Goal: Find specific page/section: Find specific page/section

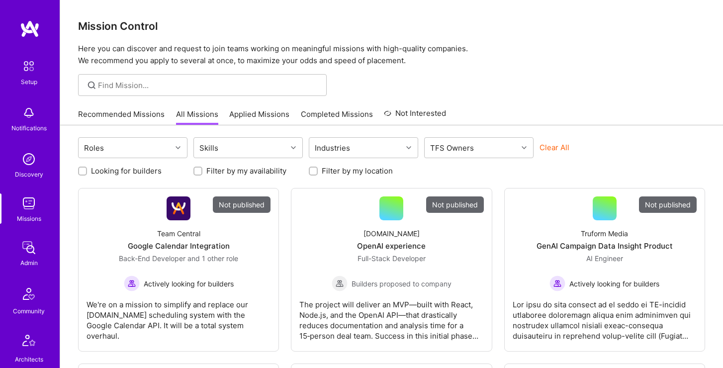
click at [220, 89] on input at bounding box center [208, 85] width 221 height 10
type input "A"
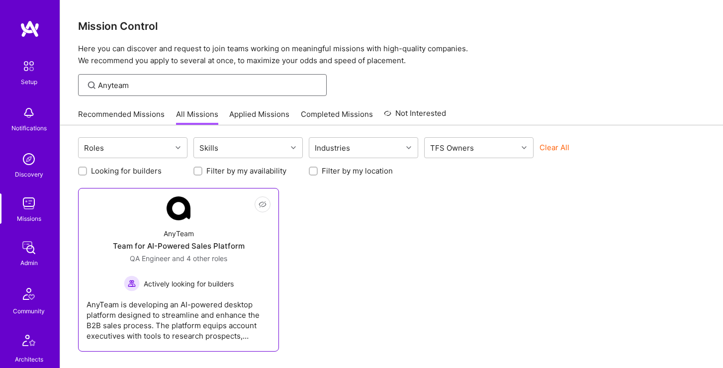
type input "Anyteam"
click at [200, 214] on link "Not Interested AnyTeam Team for AI-Powered Sales Platform QA Engineer and 4 oth…" at bounding box center [179, 269] width 184 height 147
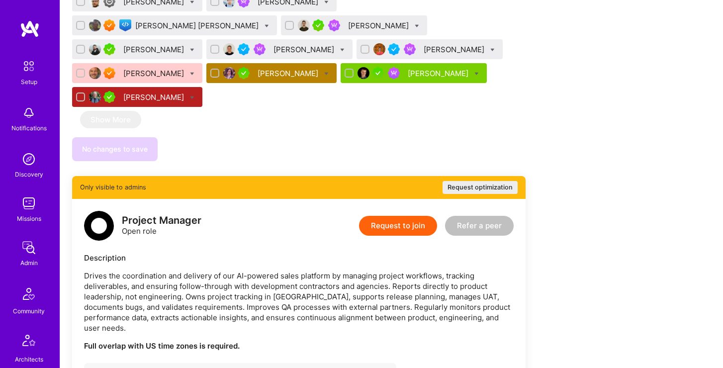
scroll to position [1546, 0]
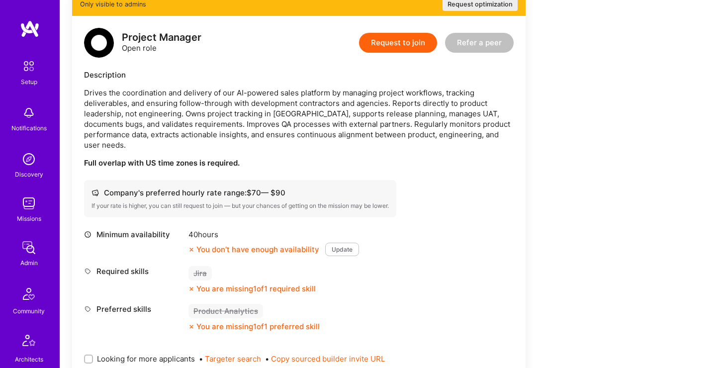
click at [26, 200] on img at bounding box center [29, 204] width 20 height 20
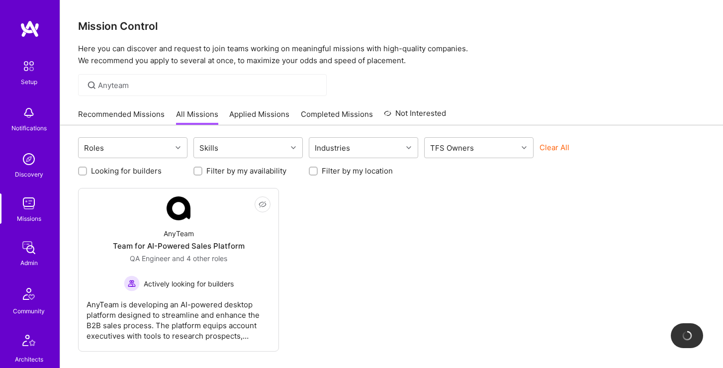
click at [148, 70] on div "Mission Control Here you can discover and request to join teams working on mean…" at bounding box center [391, 210] width 663 height 420
click at [233, 91] on div "Anyteam" at bounding box center [202, 85] width 249 height 22
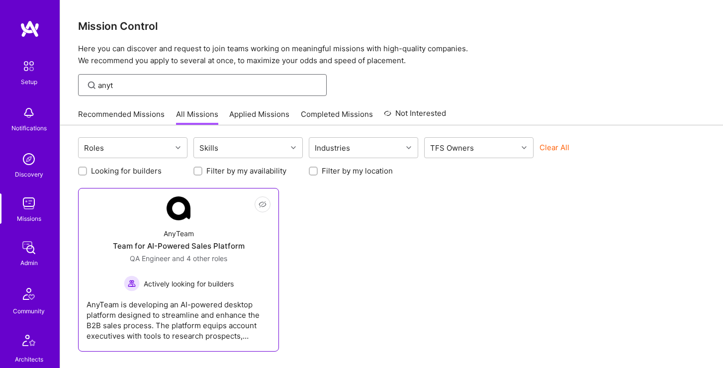
type input "anyt"
click at [203, 241] on div "Team for AI-Powered Sales Platform" at bounding box center [179, 246] width 132 height 10
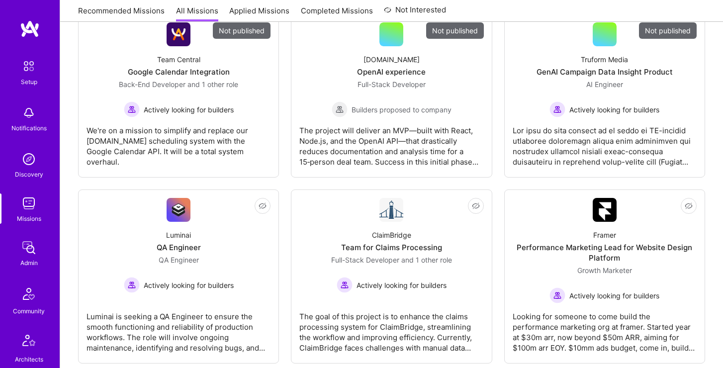
scroll to position [175, 0]
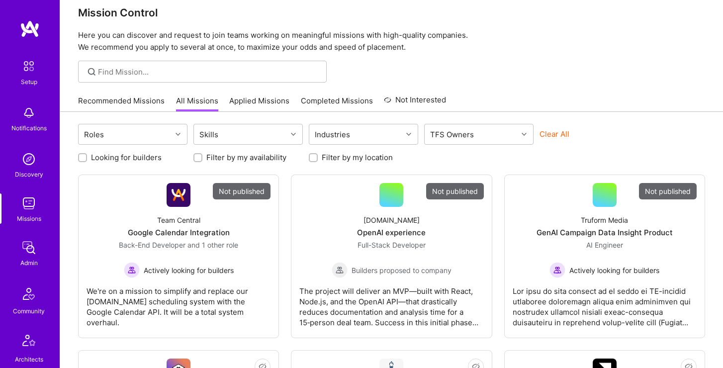
scroll to position [26, 0]
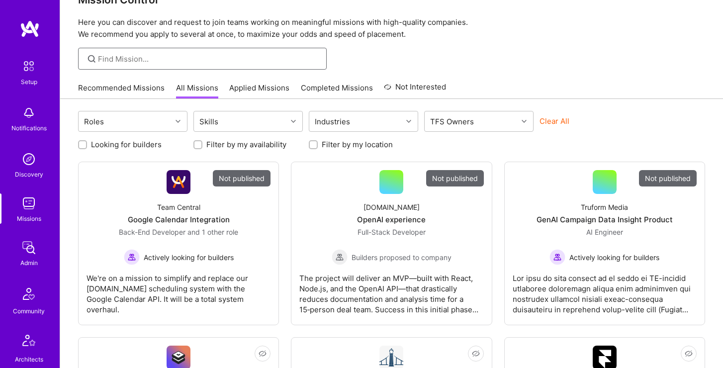
click at [187, 58] on input at bounding box center [208, 59] width 221 height 10
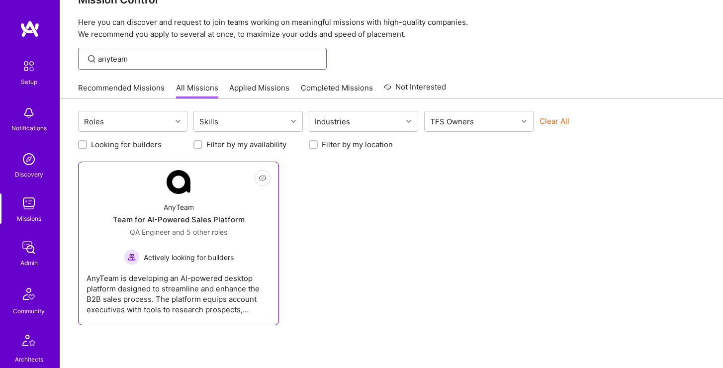
type input "anyteam"
click at [183, 197] on div "AnyTeam Team for AI-Powered Sales Platform QA Engineer and 5 other roles Active…" at bounding box center [179, 229] width 184 height 71
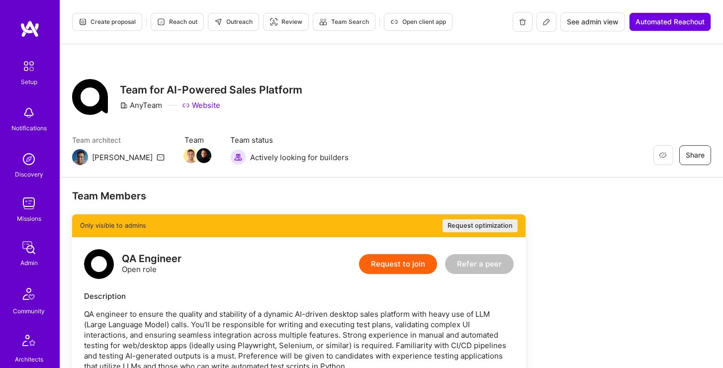
click at [545, 23] on icon at bounding box center [547, 22] width 8 height 8
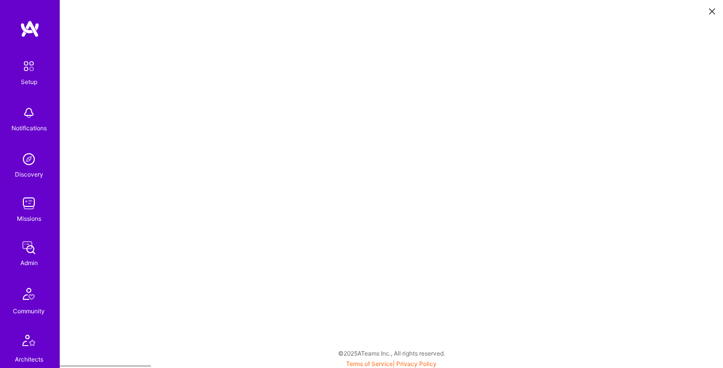
scroll to position [2, 0]
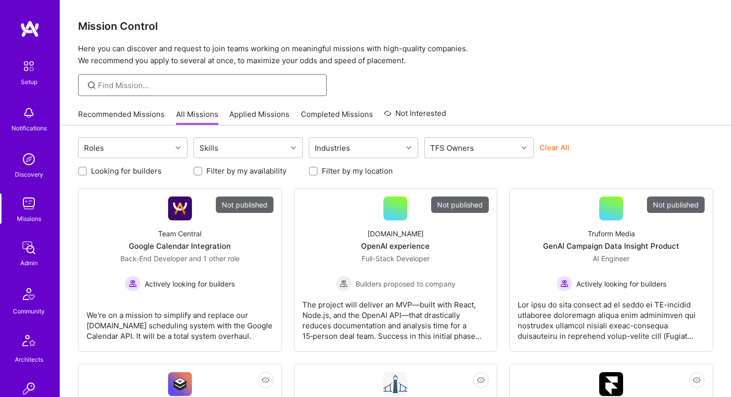
click at [179, 84] on input at bounding box center [208, 85] width 221 height 10
type input "o"
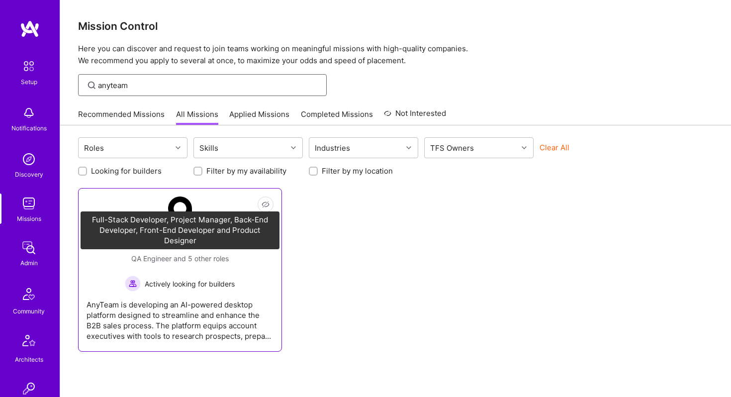
type input "anyteam"
click at [181, 258] on span "and 5 other roles" at bounding box center [201, 258] width 55 height 8
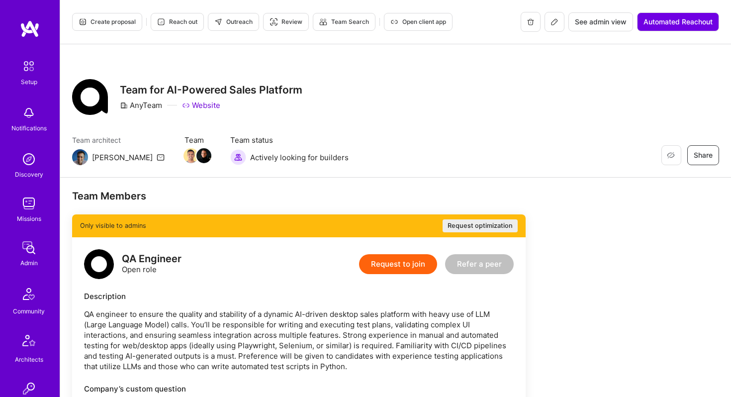
click at [550, 27] on button at bounding box center [555, 22] width 20 height 20
